Goal: Find specific page/section: Find specific page/section

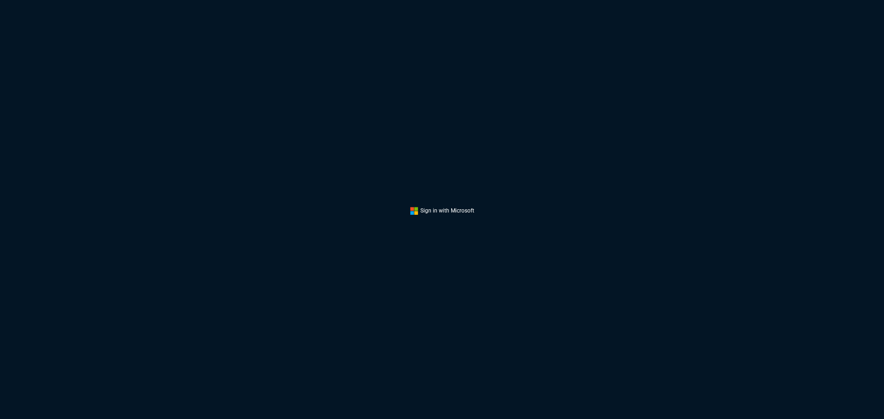
click at [431, 208] on button "Sign In" at bounding box center [442, 211] width 64 height 9
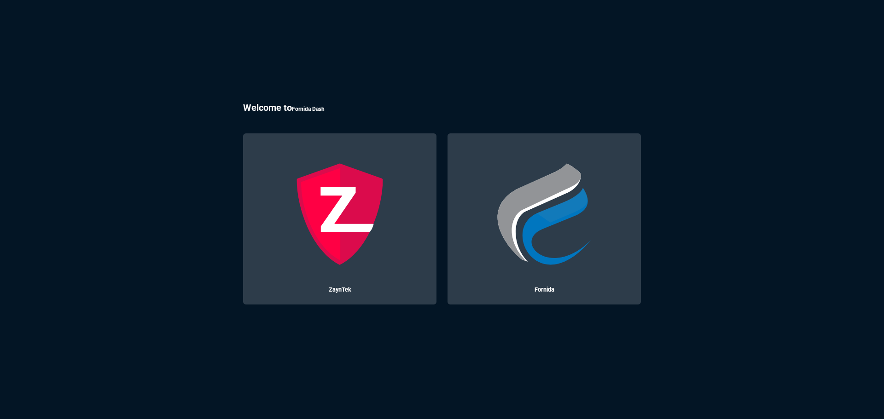
click at [545, 233] on img at bounding box center [544, 214] width 103 height 103
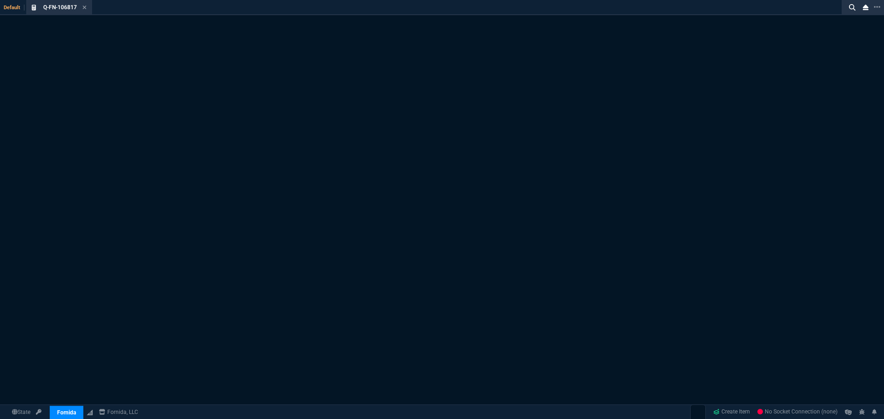
select select "3: HUAN"
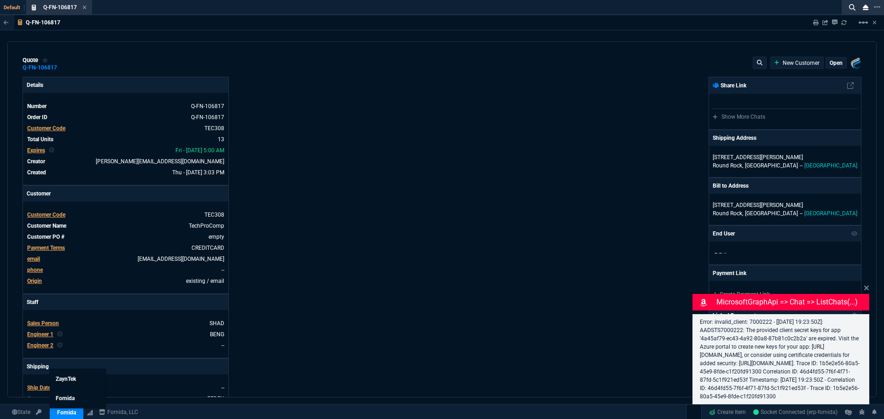
type input "25"
type input "2713"
type input "27"
type input "400"
type input "75"
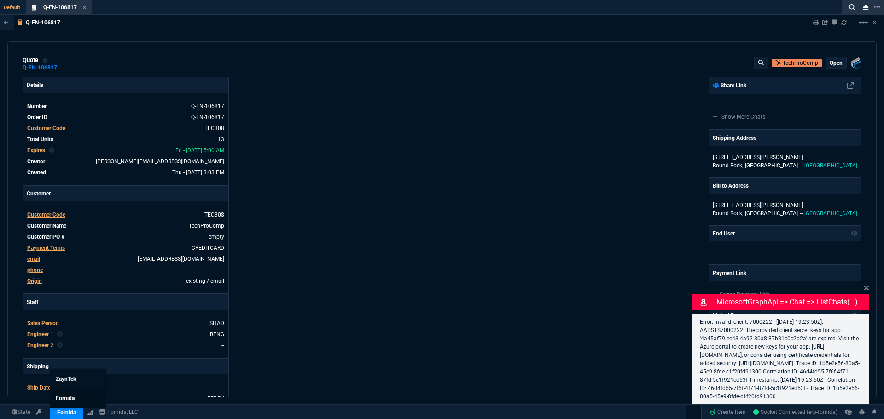
click at [68, 398] on span "Fornida" at bounding box center [65, 398] width 19 height 6
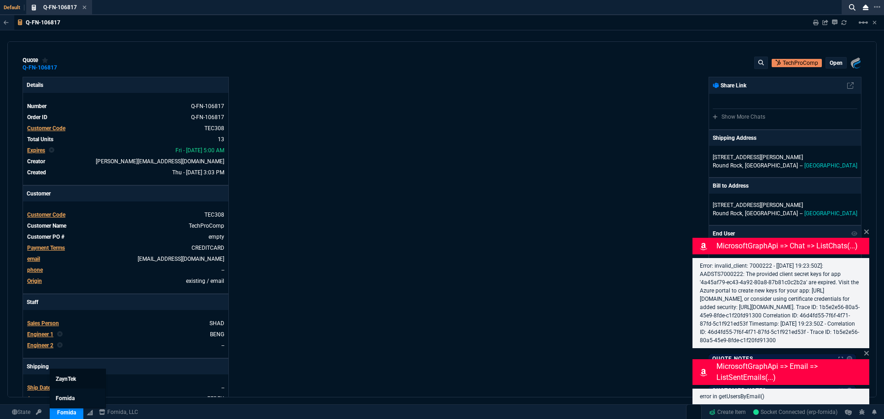
click at [68, 378] on span "ZaynTek" at bounding box center [66, 379] width 20 height 6
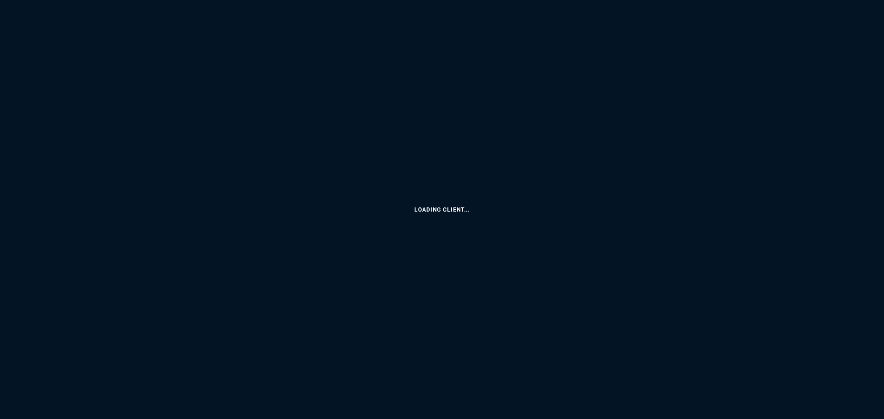
select select "3: HUAN"
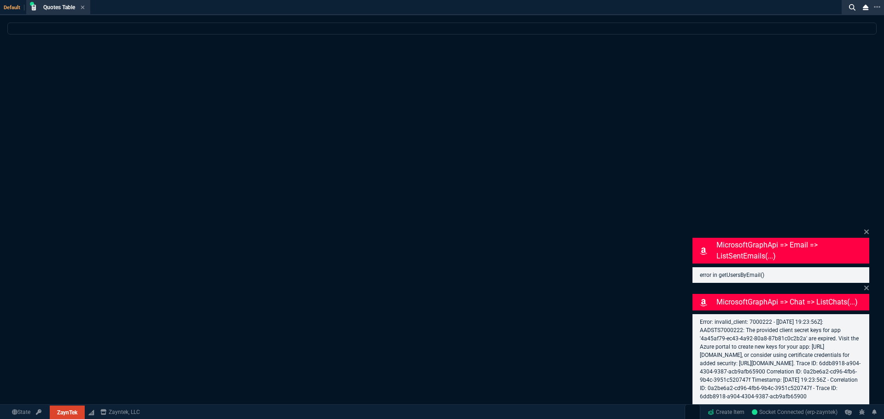
select select
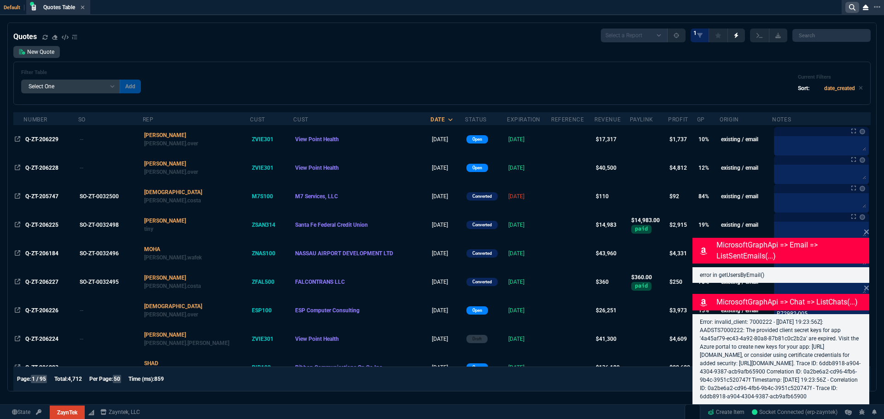
click at [854, 5] on icon at bounding box center [852, 7] width 6 height 6
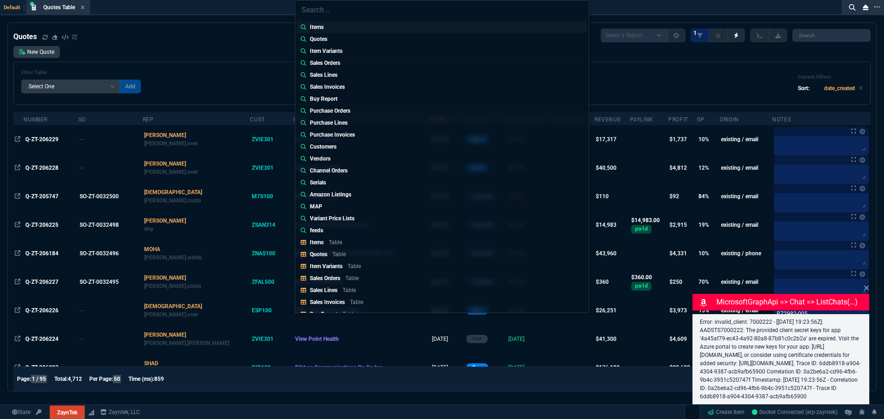
click at [345, 28] on link "Items" at bounding box center [442, 27] width 290 height 12
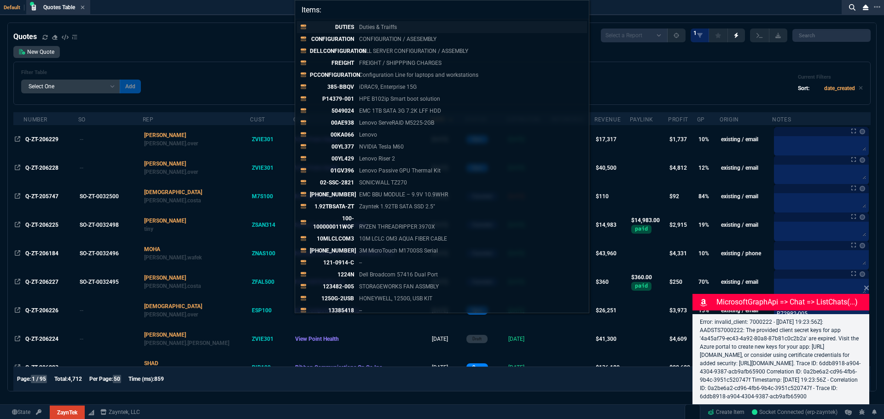
paste input "407-BCBF"
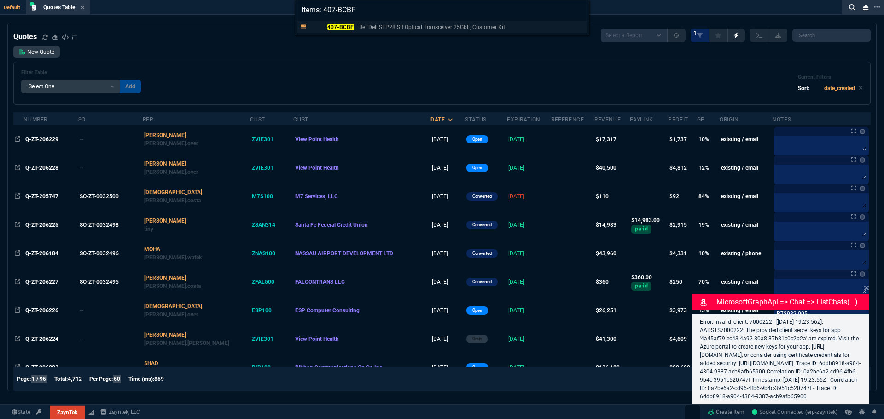
type input "Items: 407-BCBF"
click at [396, 28] on p "Ref Dell SFP28 SR Optical Transceiver 25GbE, Customer Kit" at bounding box center [432, 27] width 146 height 8
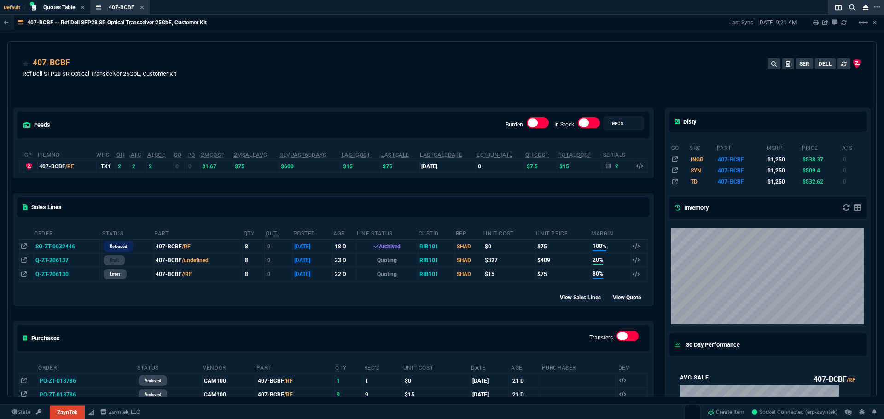
scroll to position [46, 0]
